Goal: Task Accomplishment & Management: Manage account settings

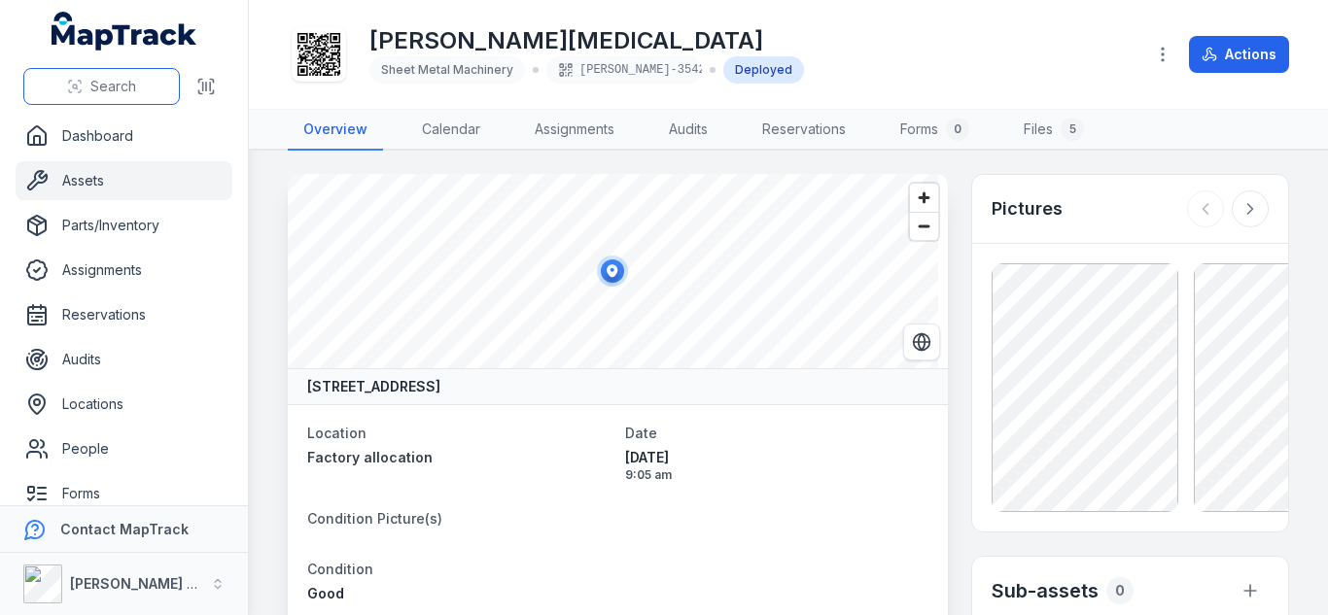
click at [119, 77] on span "Search" at bounding box center [113, 86] width 46 height 19
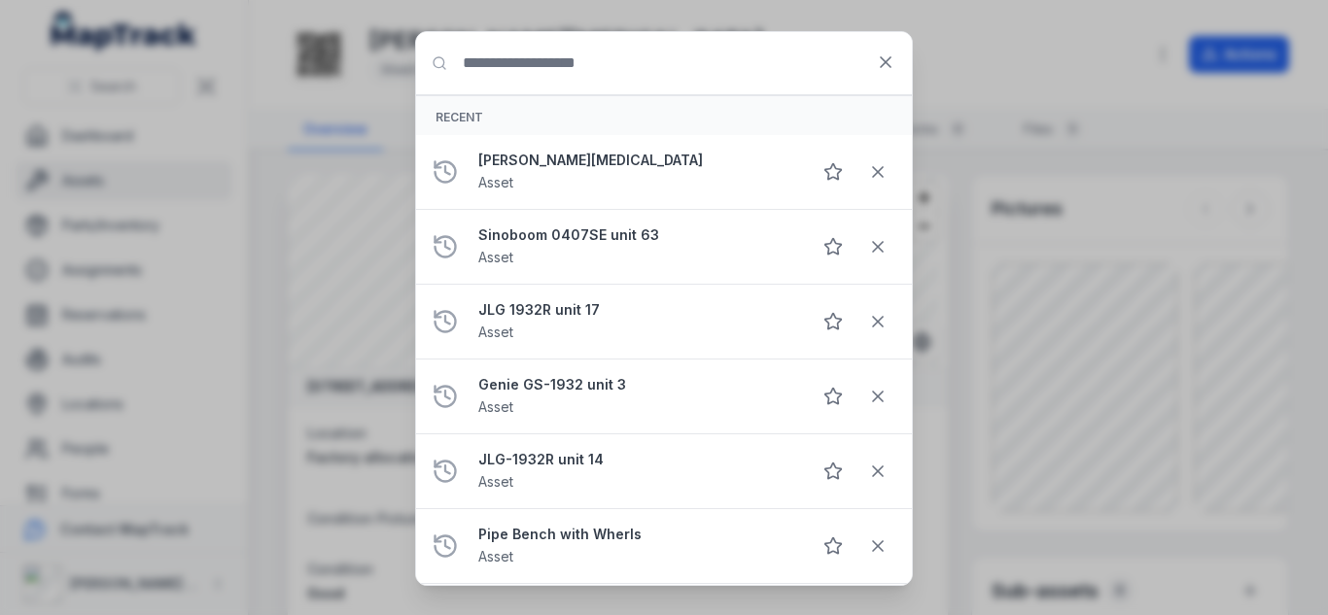
click at [147, 86] on div "Search for anything Recent MACHTECH [MEDICAL_DATA] Asset Sinoboom 0407SE unit 6…" at bounding box center [664, 307] width 1328 height 615
click at [885, 54] on icon at bounding box center [885, 61] width 19 height 19
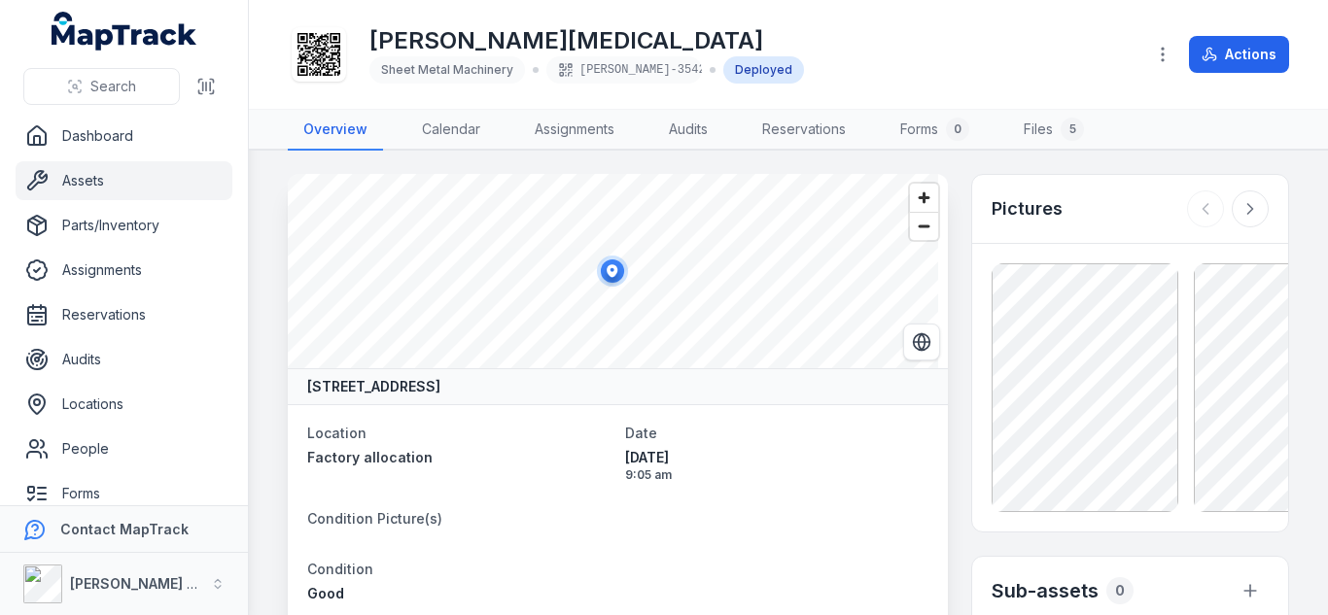
click at [98, 190] on link "Assets" at bounding box center [124, 180] width 217 height 39
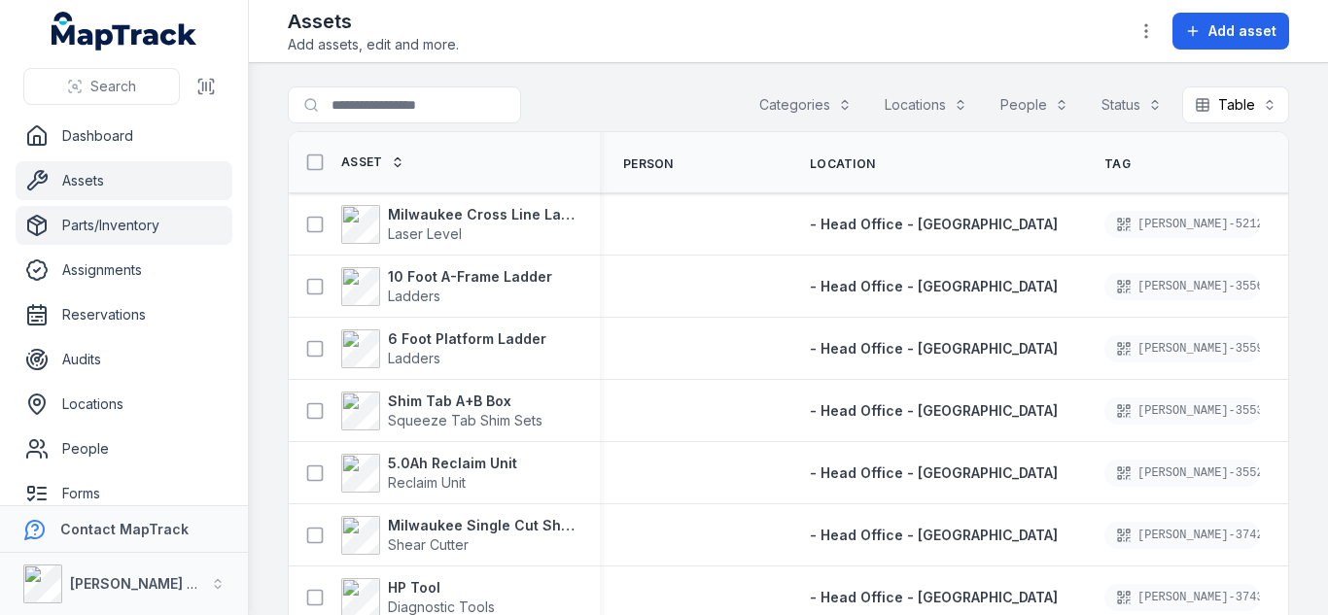
click at [121, 211] on link "Parts/Inventory" at bounding box center [124, 225] width 217 height 39
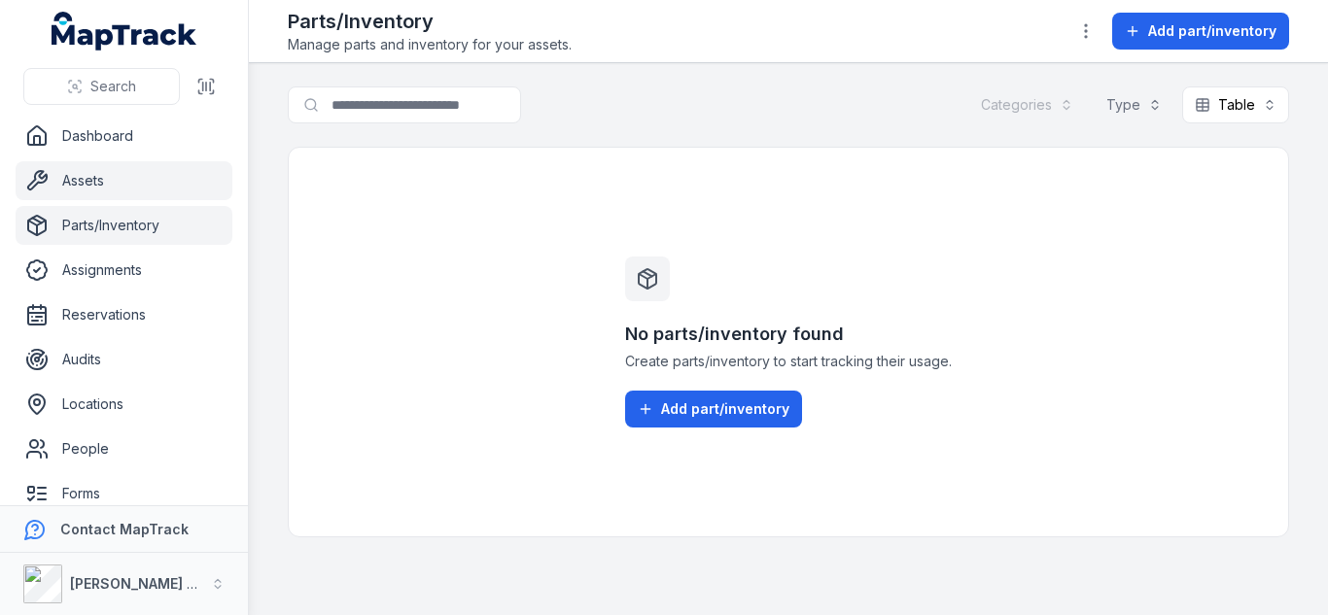
click at [87, 190] on link "Assets" at bounding box center [124, 180] width 217 height 39
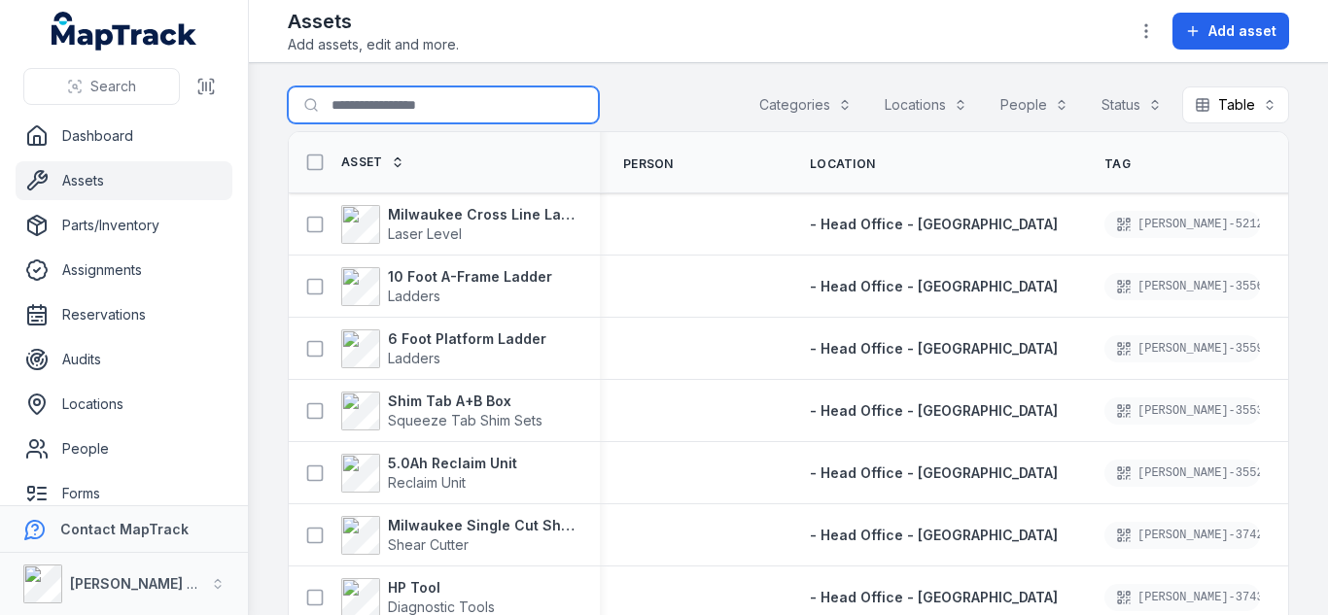
click at [372, 91] on input "Search for assets" at bounding box center [443, 105] width 311 height 37
type input "********"
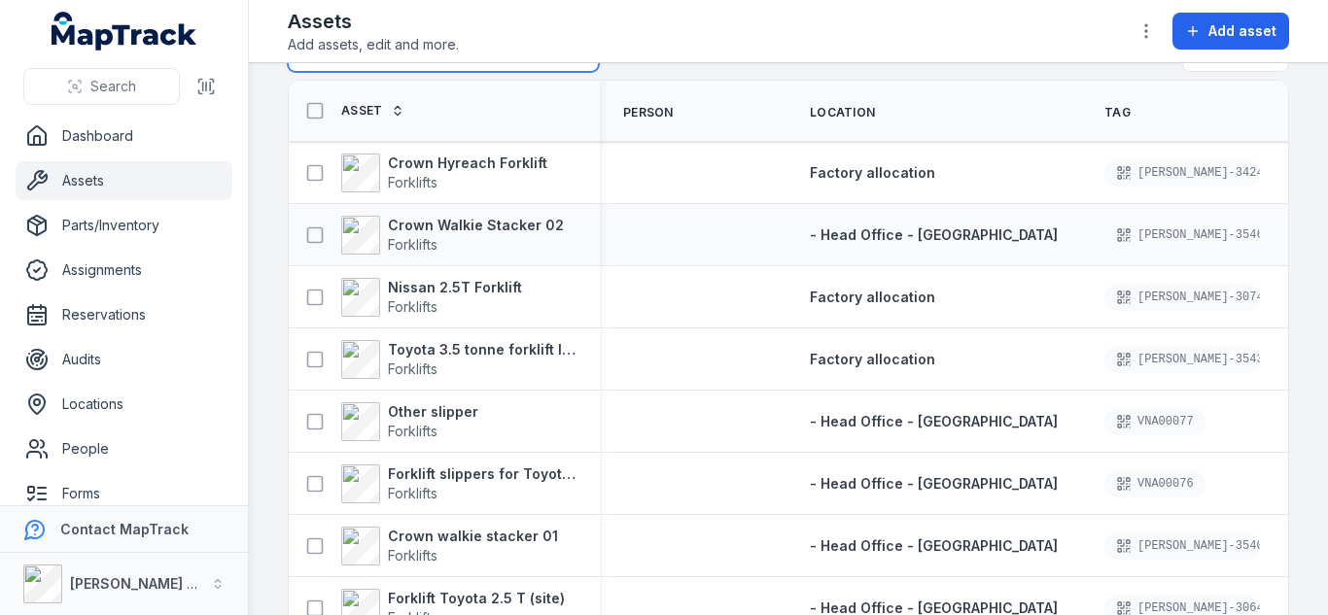
scroll to position [108, 0]
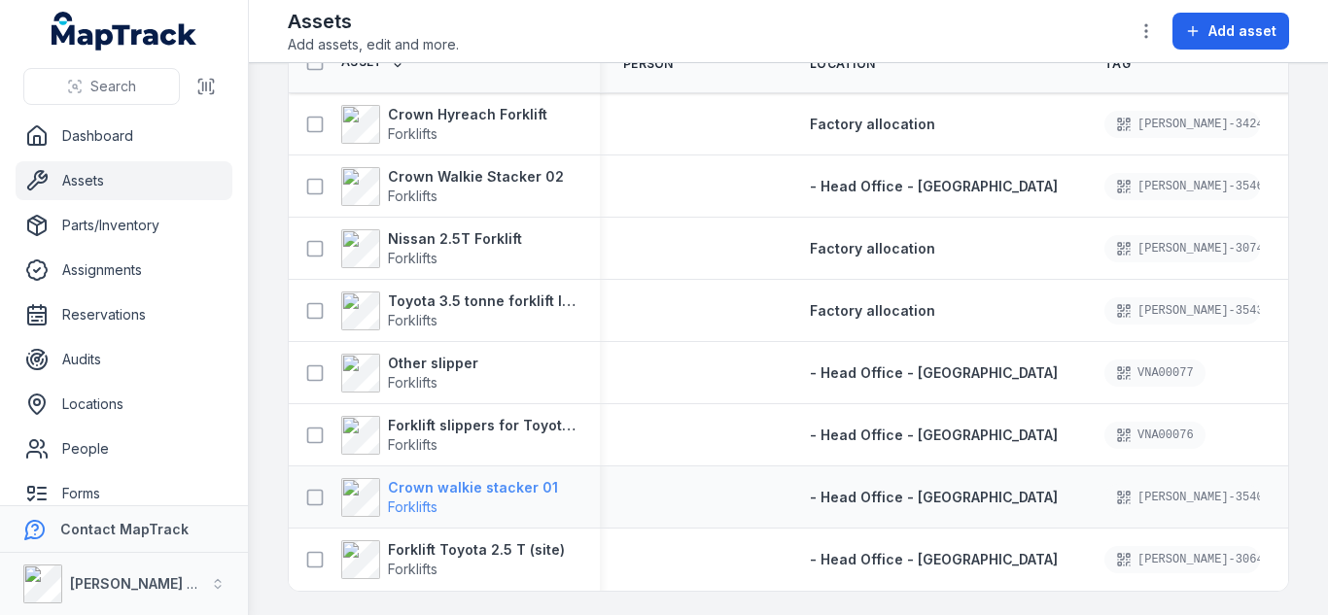
click at [509, 498] on span "Forklifts" at bounding box center [473, 507] width 170 height 19
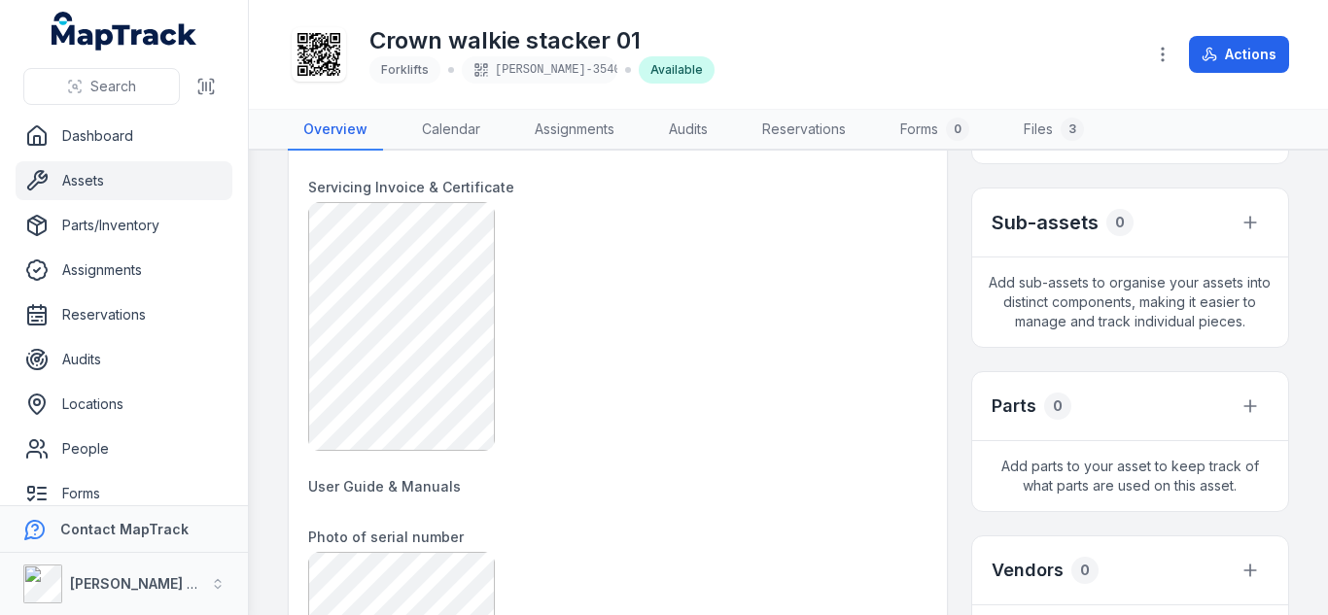
scroll to position [371, 0]
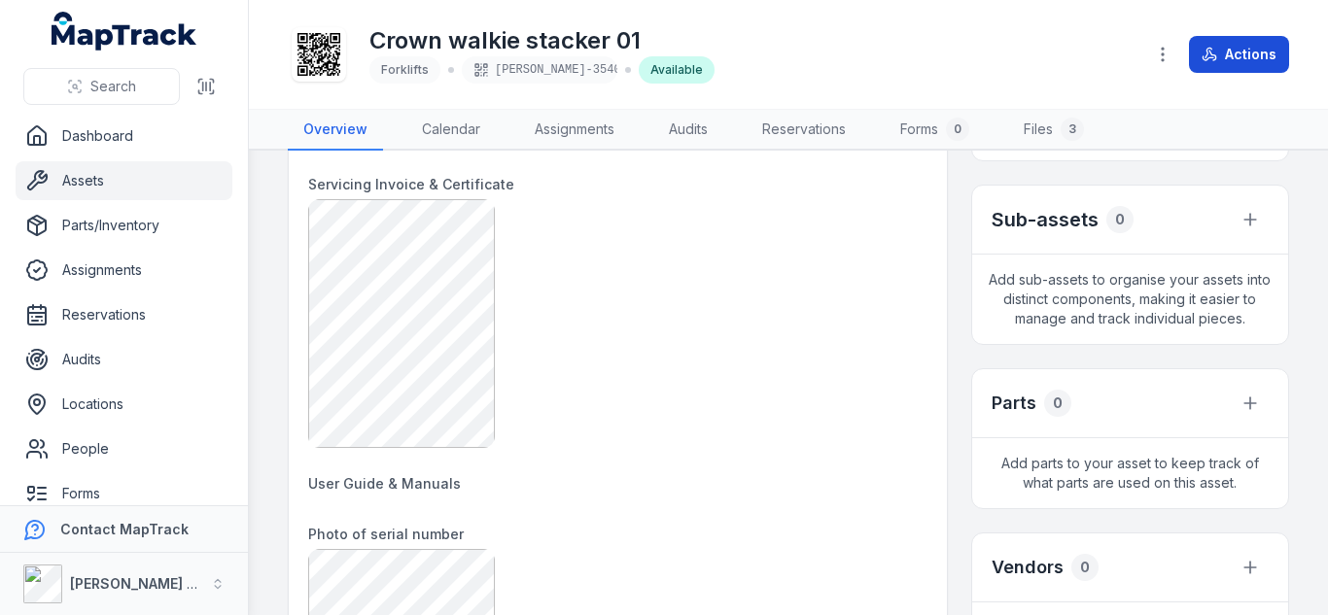
click at [1202, 57] on icon at bounding box center [1210, 55] width 16 height 16
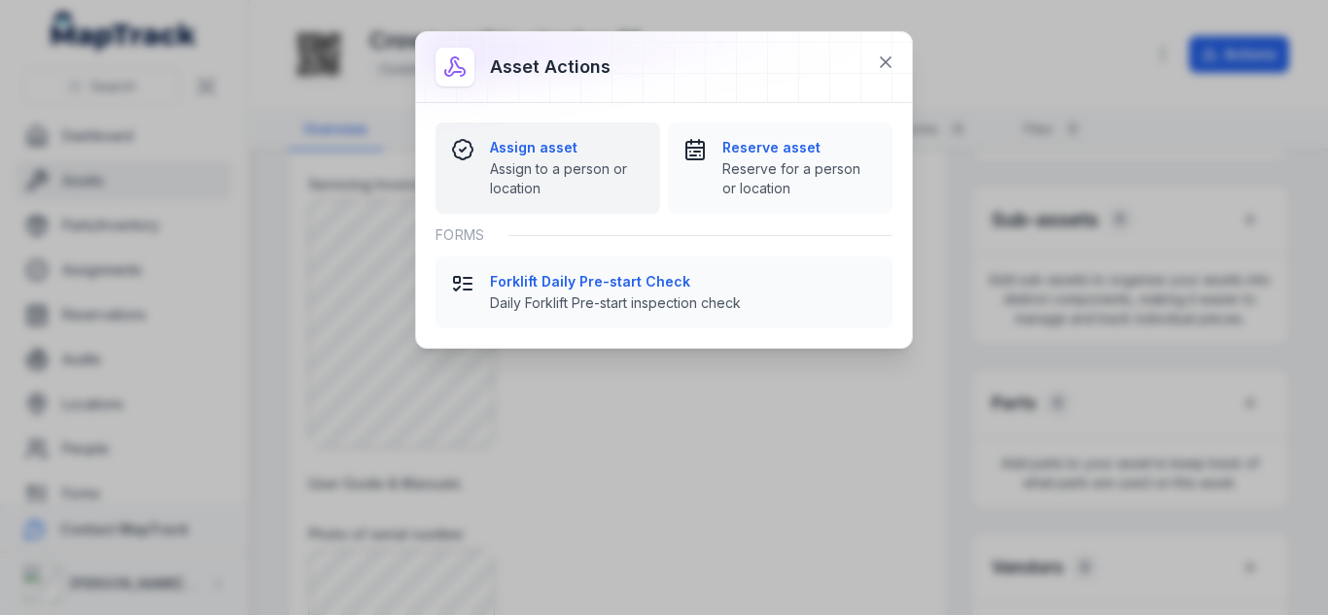
click at [498, 154] on strong "Assign asset" at bounding box center [567, 147] width 155 height 19
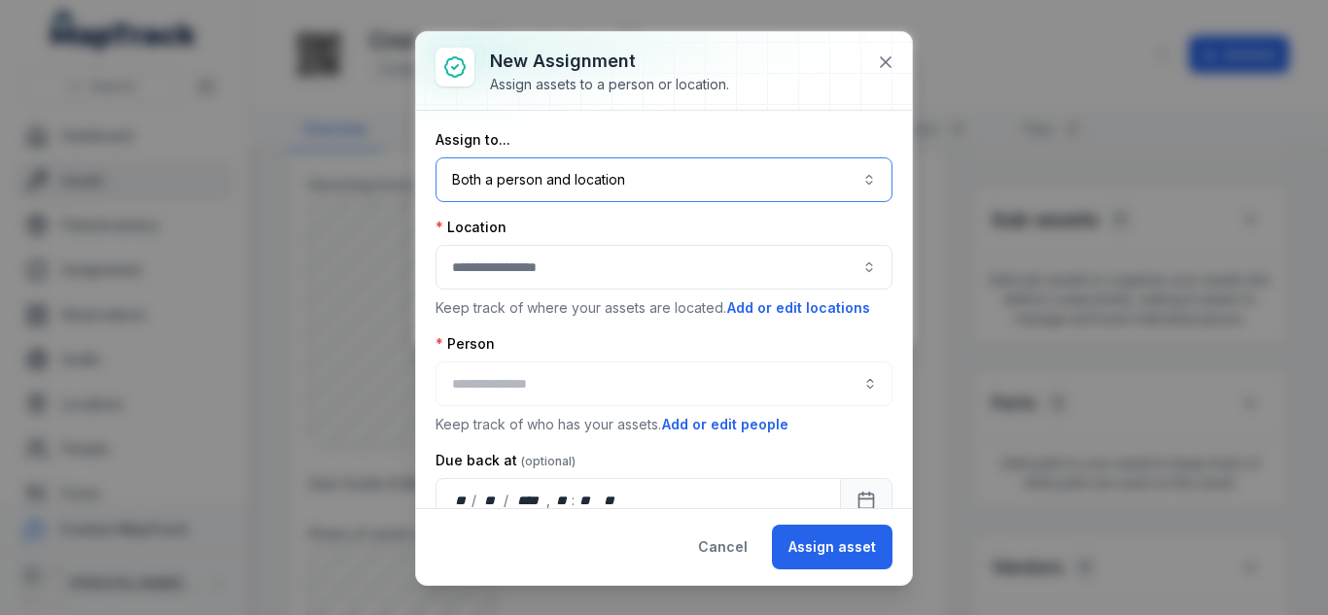
click at [584, 190] on button "Both a person and location ****" at bounding box center [664, 179] width 457 height 45
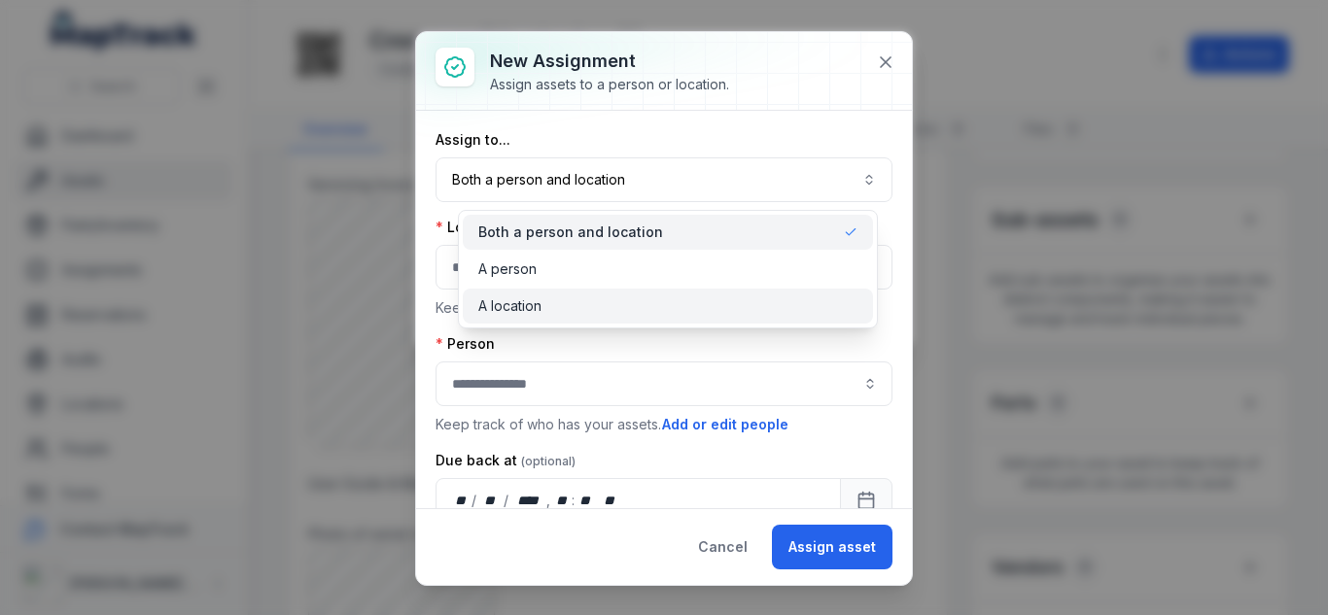
click at [557, 306] on div "A location" at bounding box center [667, 305] width 379 height 19
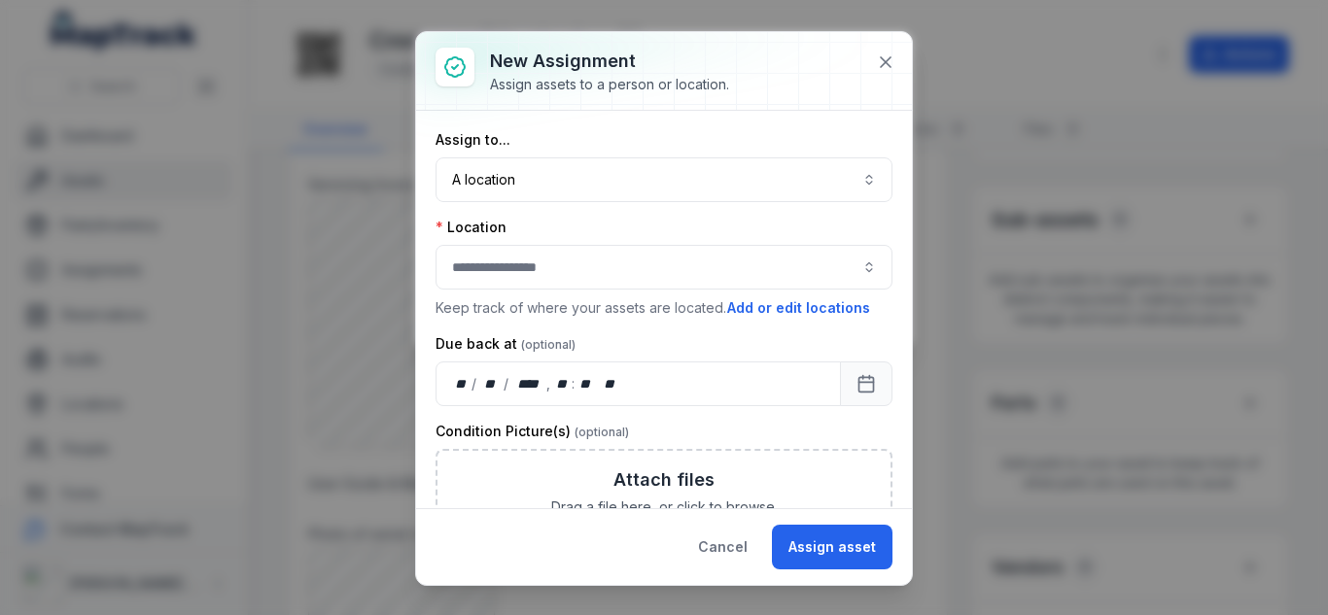
click at [529, 244] on div "Location Keep track of where your assets are located. Add or edit locations" at bounding box center [664, 268] width 457 height 101
click at [528, 261] on button "button" at bounding box center [664, 267] width 457 height 45
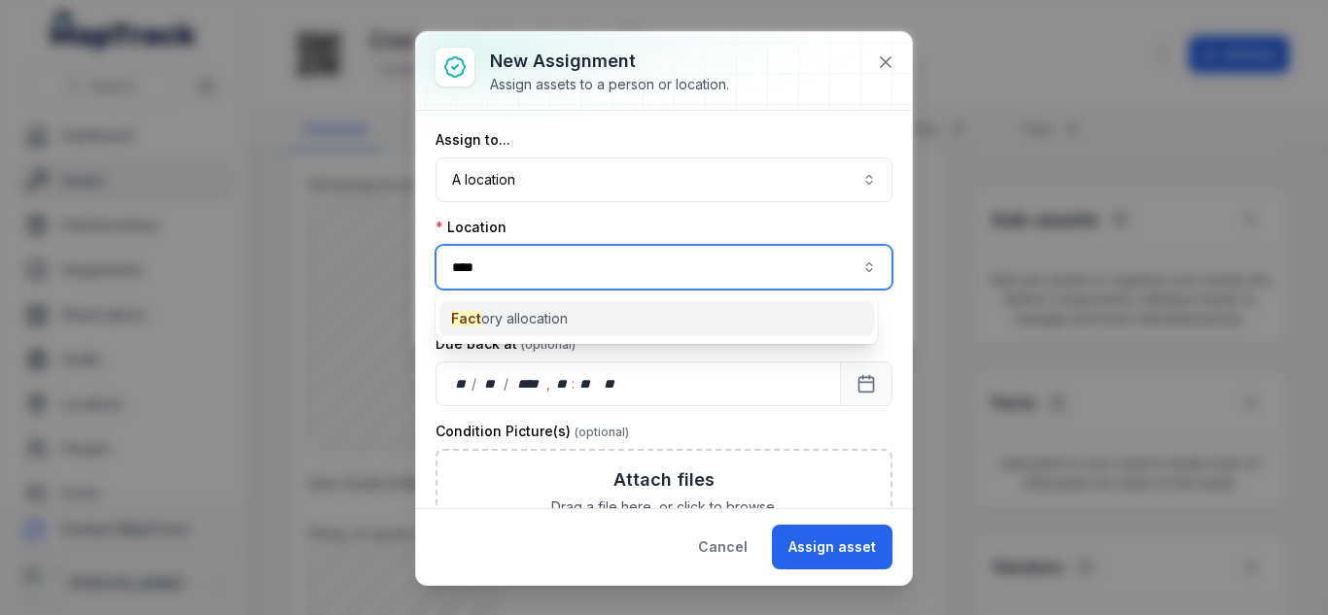
type input "****"
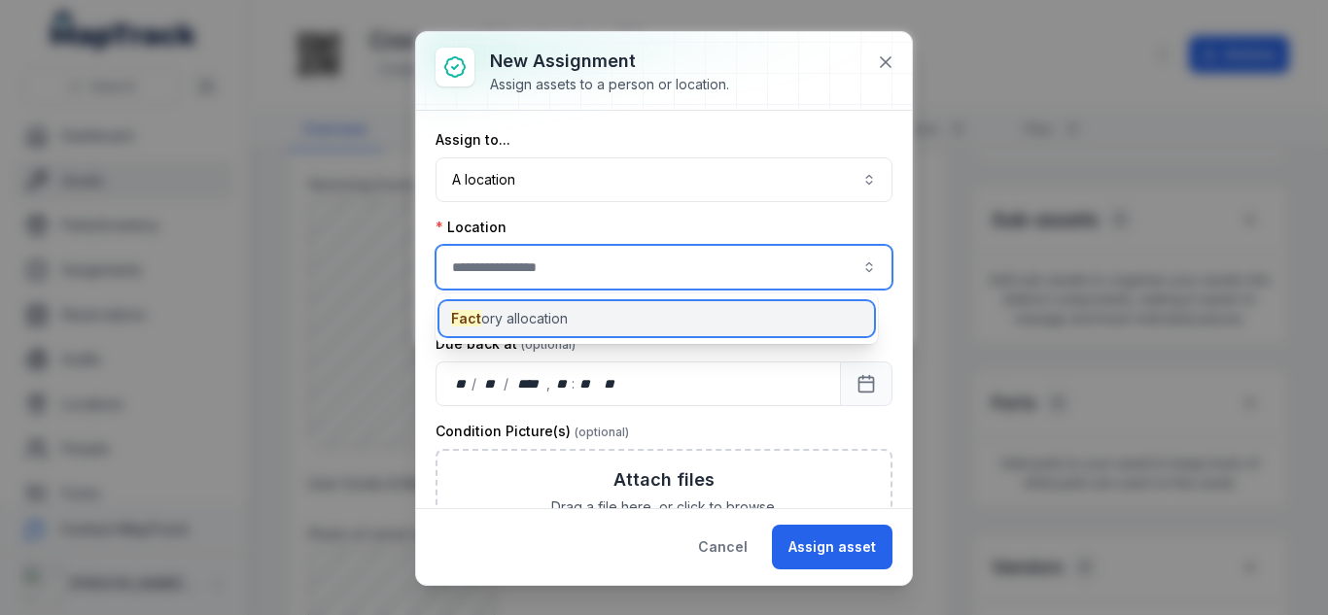
click at [565, 308] on div "Fact ory allocation" at bounding box center [656, 318] width 435 height 35
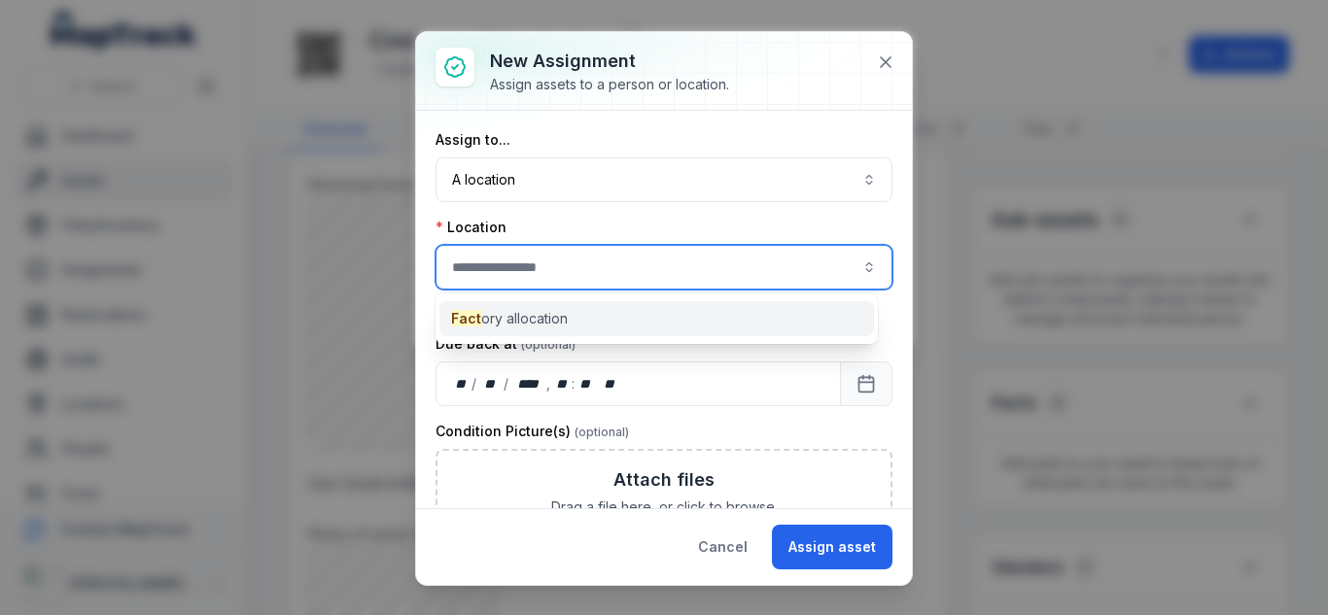
type input "**********"
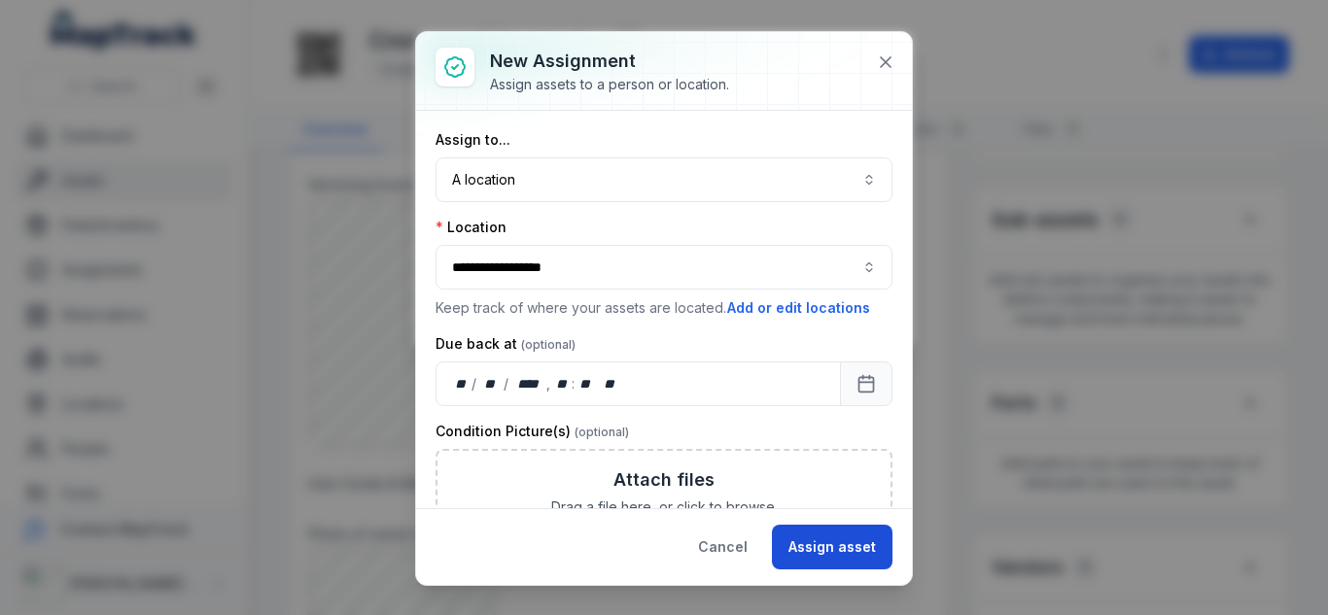
click at [842, 551] on button "Assign asset" at bounding box center [832, 547] width 121 height 45
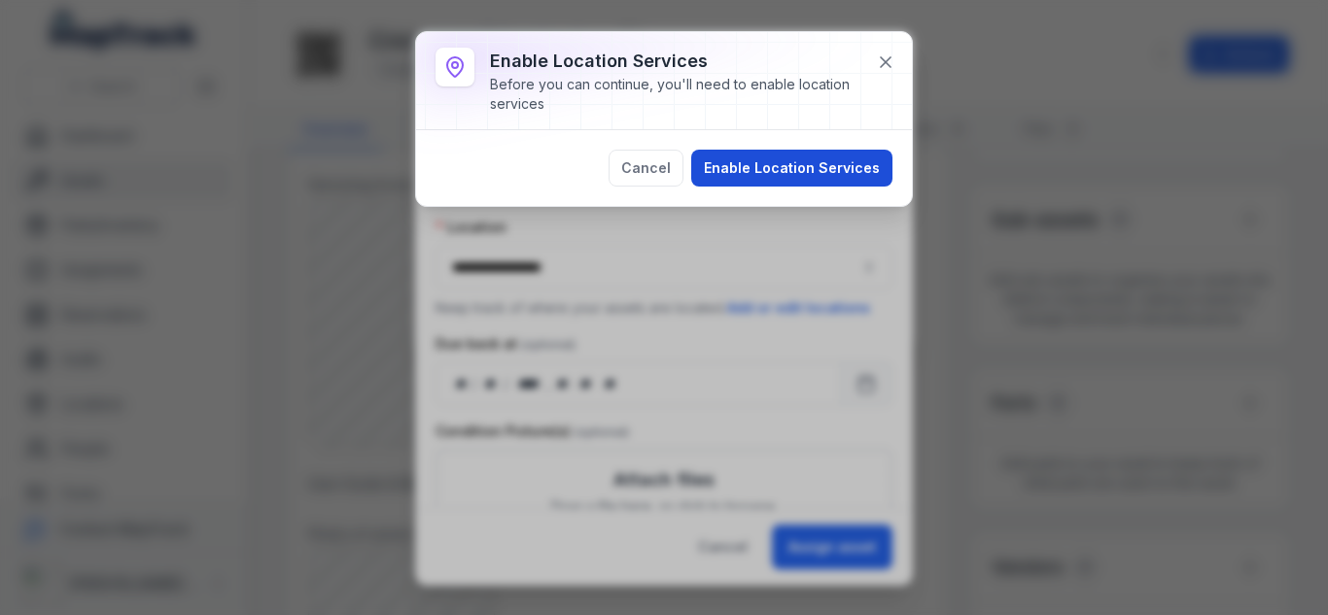
click at [770, 158] on button "Enable Location Services" at bounding box center [791, 168] width 201 height 37
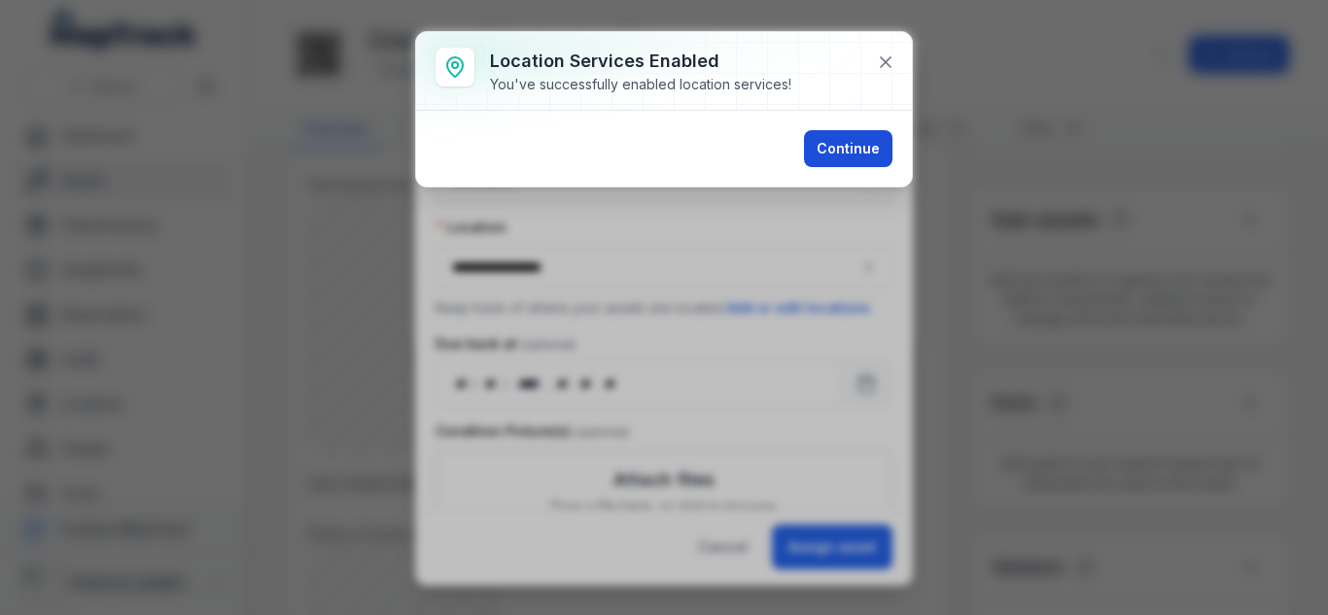
click at [839, 151] on button "Continue" at bounding box center [848, 148] width 88 height 37
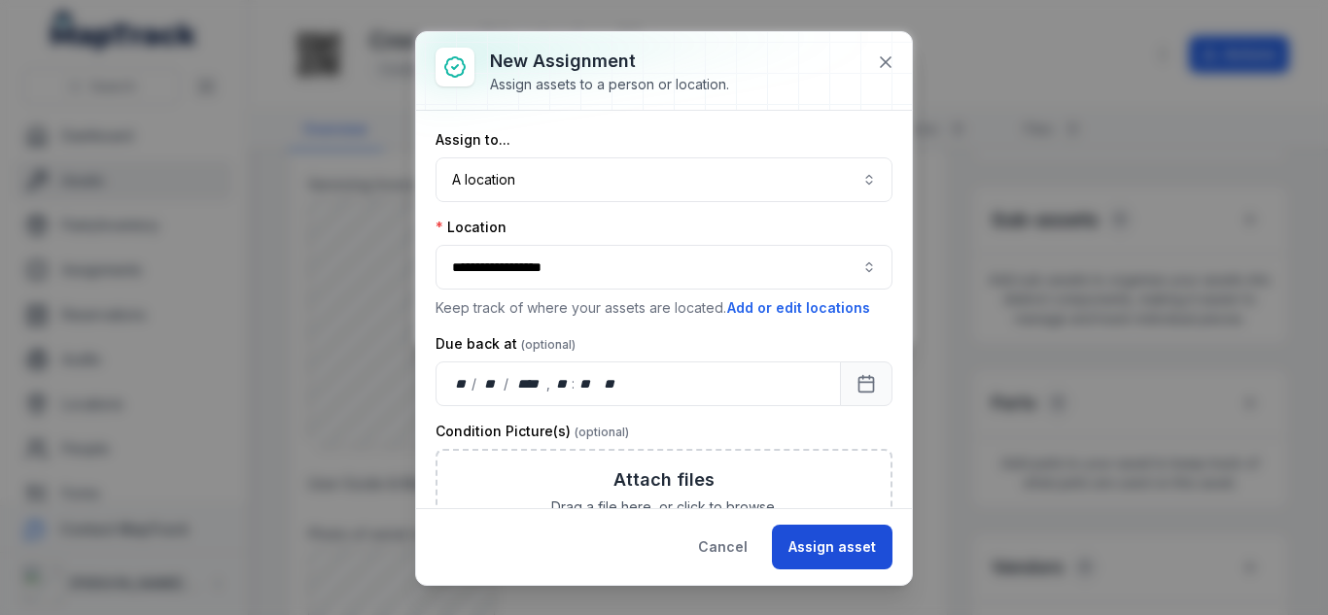
click at [817, 550] on button "Assign asset" at bounding box center [832, 547] width 121 height 45
